Goal: Find specific page/section: Find specific page/section

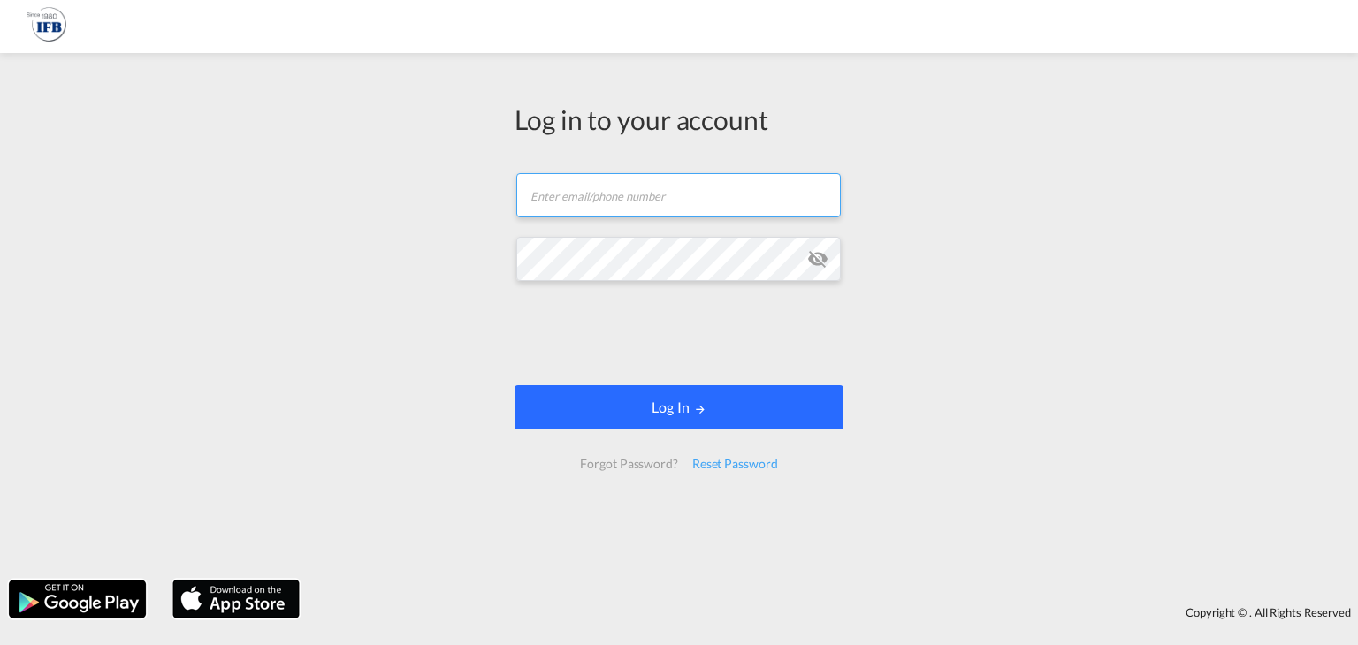
type input "[EMAIL_ADDRESS][DOMAIN_NAME]"
click at [673, 404] on button "Log In" at bounding box center [679, 408] width 329 height 44
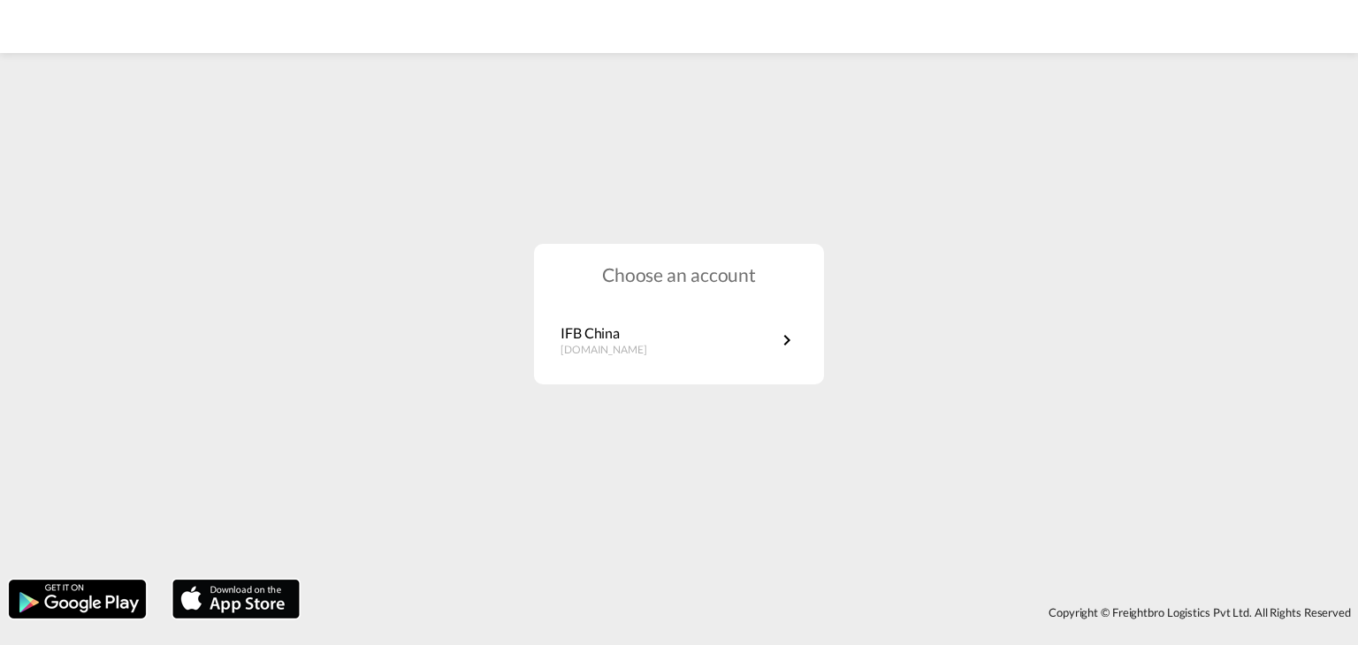
click at [64, 221] on div "Choose an account IFB China [DOMAIN_NAME]" at bounding box center [679, 314] width 1358 height 514
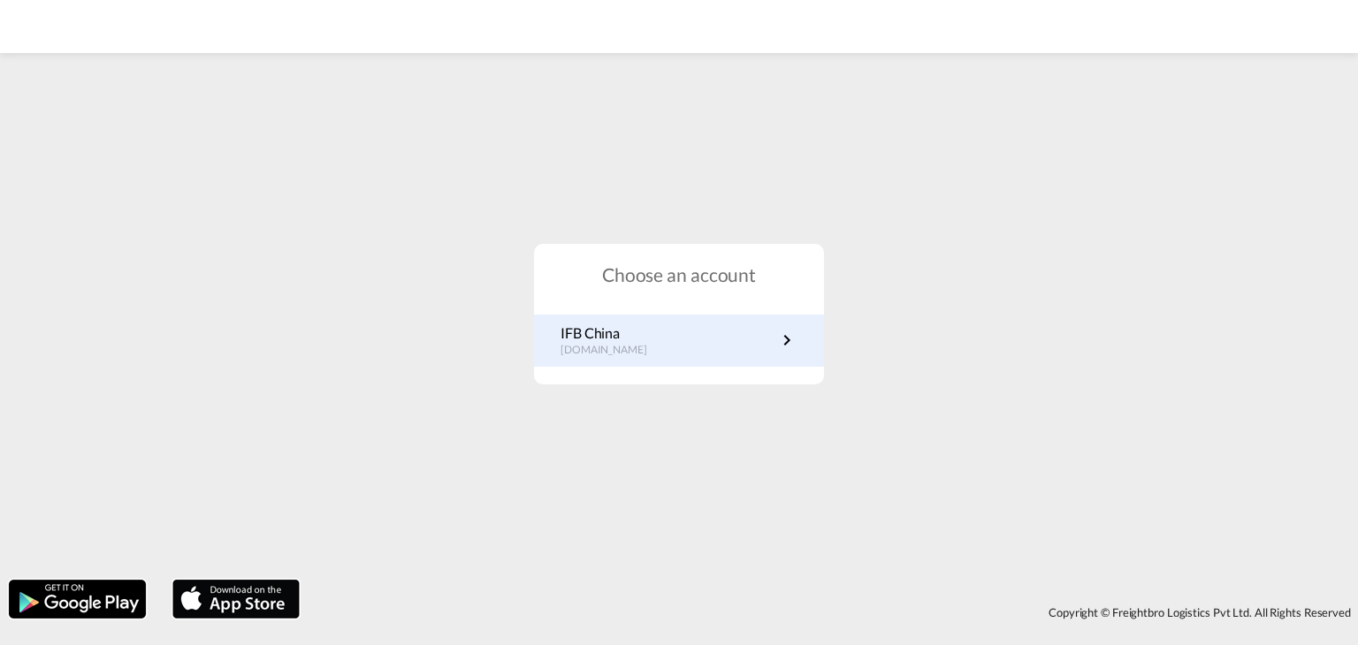
click at [648, 337] on p "IFB China" at bounding box center [613, 333] width 104 height 19
